Goal: Information Seeking & Learning: Learn about a topic

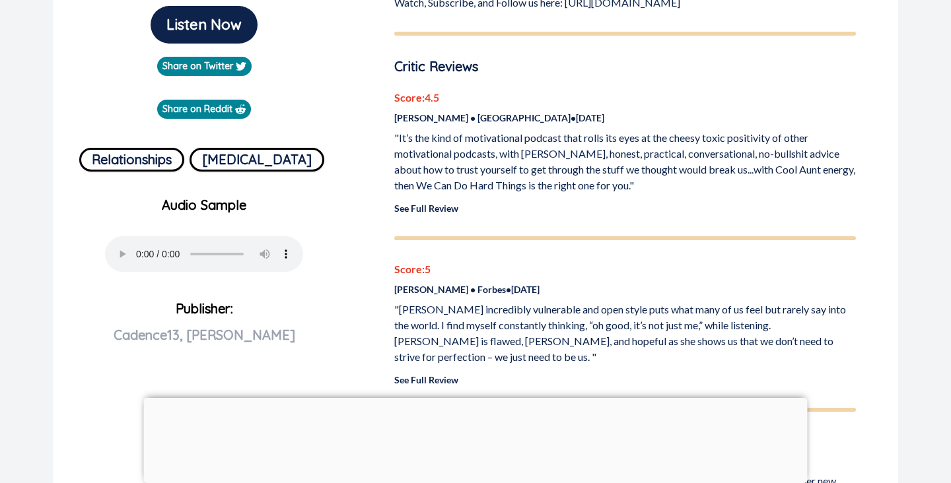
scroll to position [382, 0]
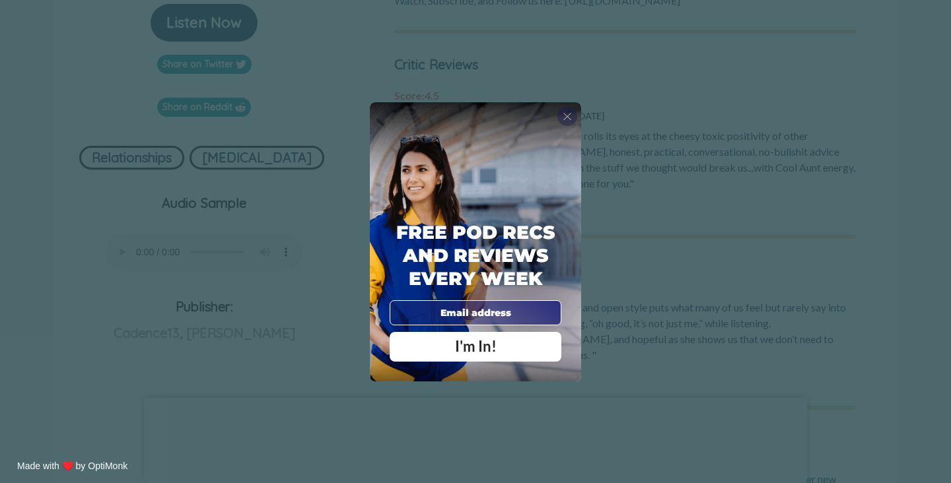
click at [571, 112] on span "X" at bounding box center [567, 116] width 9 height 13
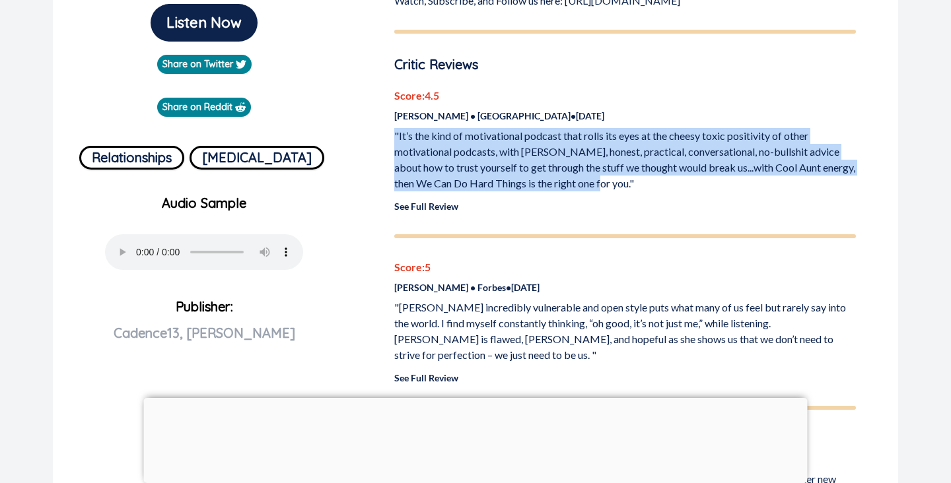
drag, startPoint x: 612, startPoint y: 186, endPoint x: 368, endPoint y: 123, distance: 250.8
click at [368, 123] on div "Listen Now Share on Twitter Share on Reddit Relationships [MEDICAL_DATA] Audio …" at bounding box center [475, 433] width 845 height 1387
copy p ""It’s the kind of motivational podcast that rolls its eyes at the cheesy toxic …"
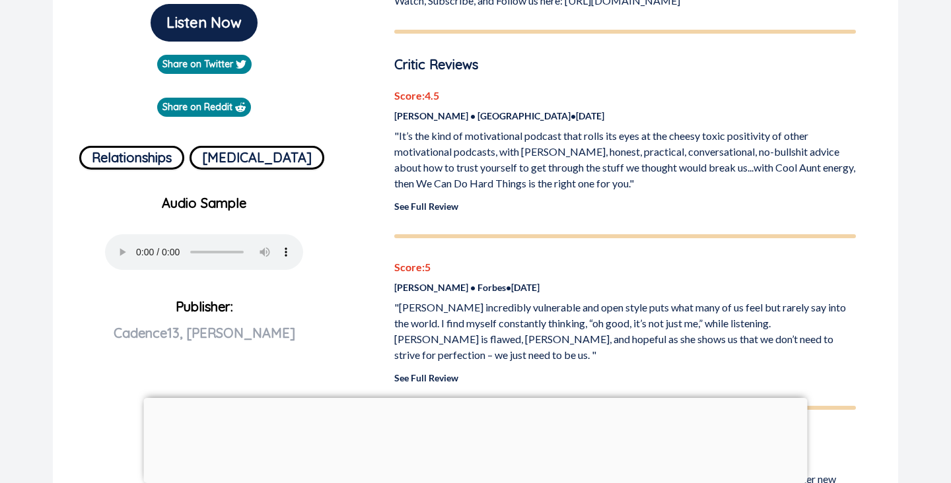
click at [461, 212] on p "See Full Review" at bounding box center [625, 206] width 462 height 14
click at [452, 211] on link "See Full Review" at bounding box center [426, 206] width 64 height 11
click at [444, 376] on link "See Full Review" at bounding box center [426, 377] width 64 height 11
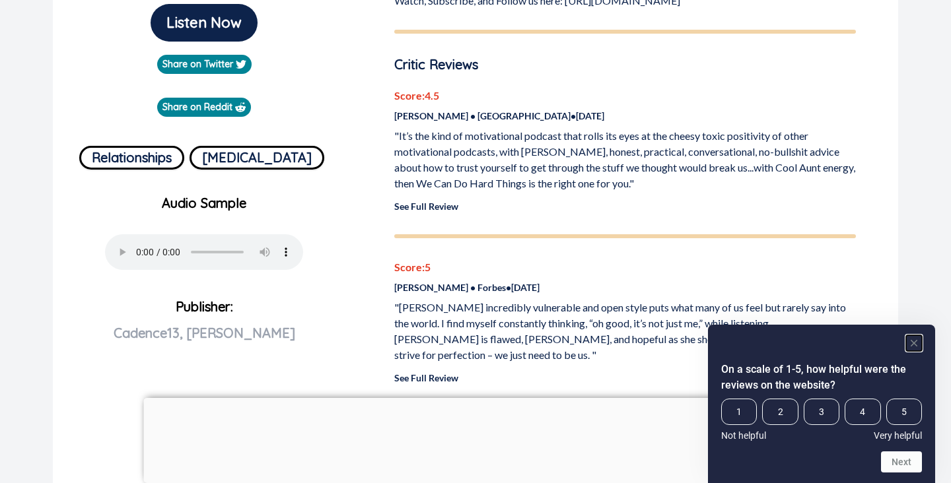
click at [915, 345] on rect "Hide survey" at bounding box center [914, 343] width 16 height 16
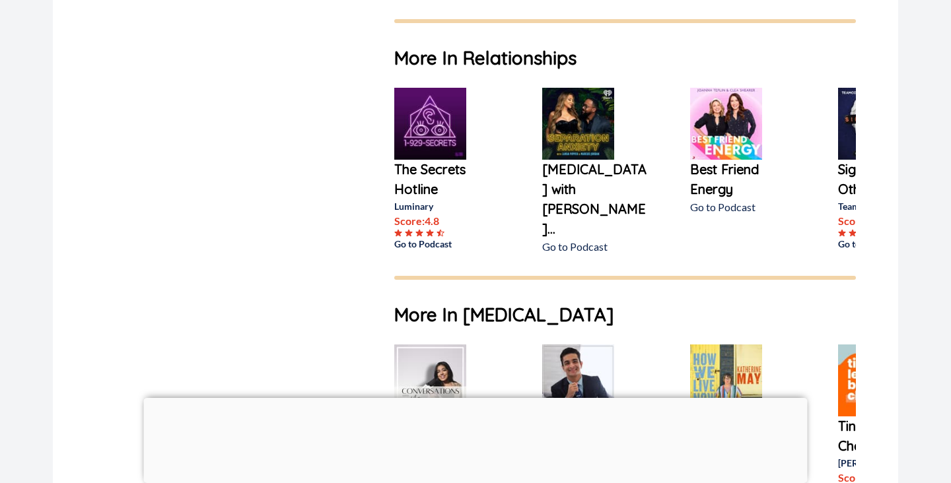
scroll to position [929, 0]
